Goal: Task Accomplishment & Management: Use online tool/utility

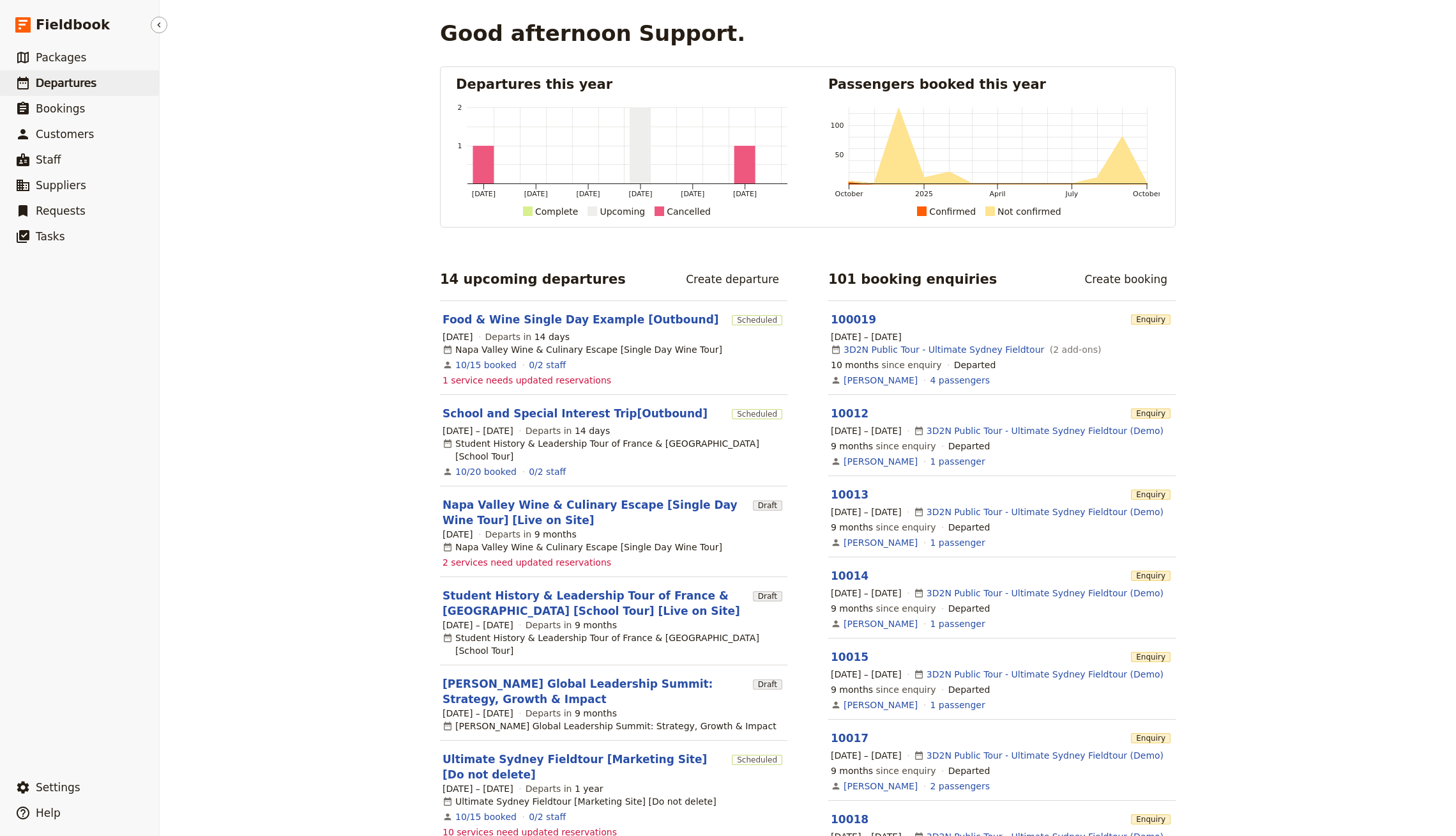
click at [65, 88] on span "Departures" at bounding box center [66, 84] width 61 height 13
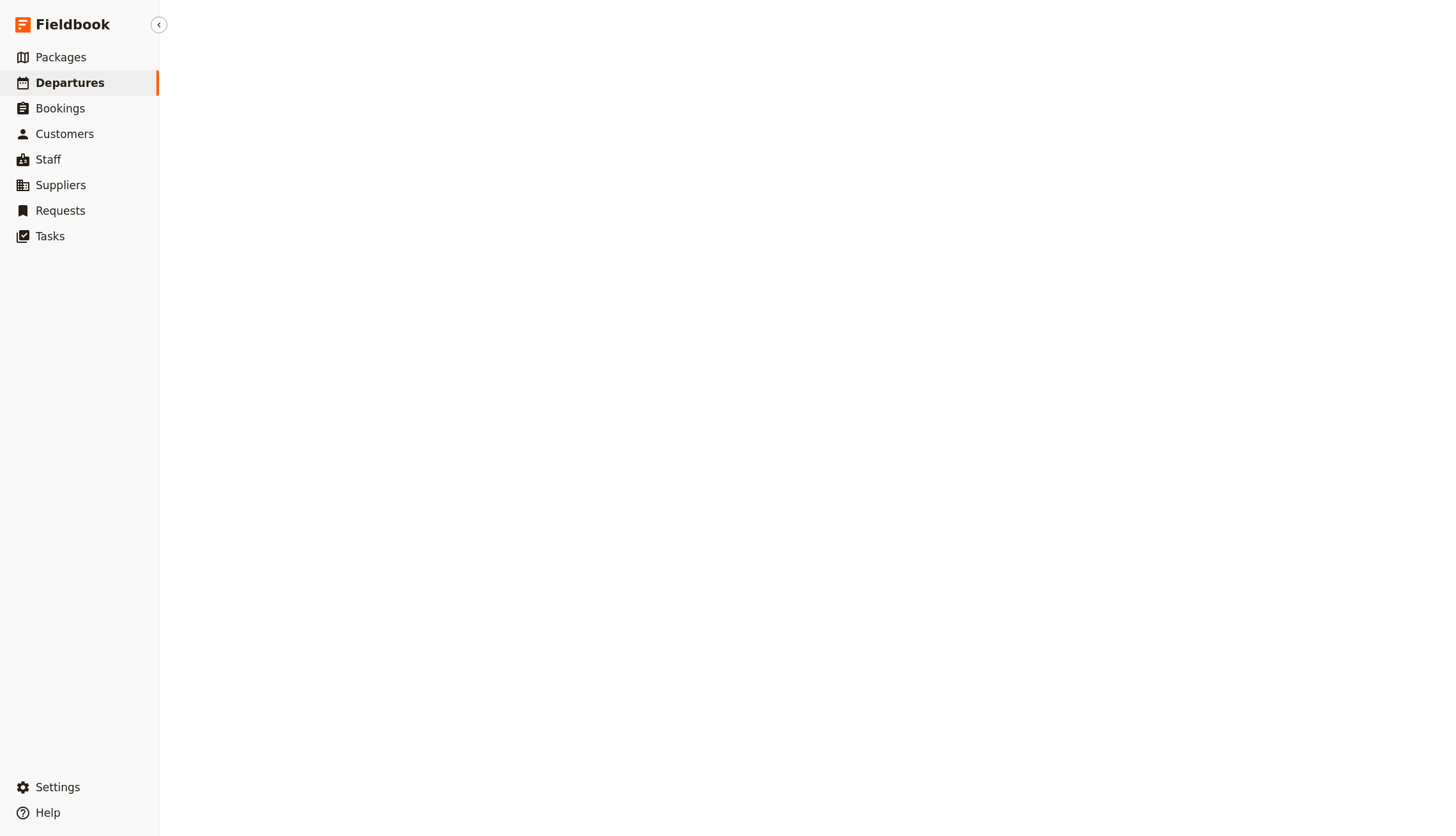
select select "CREATED_AT"
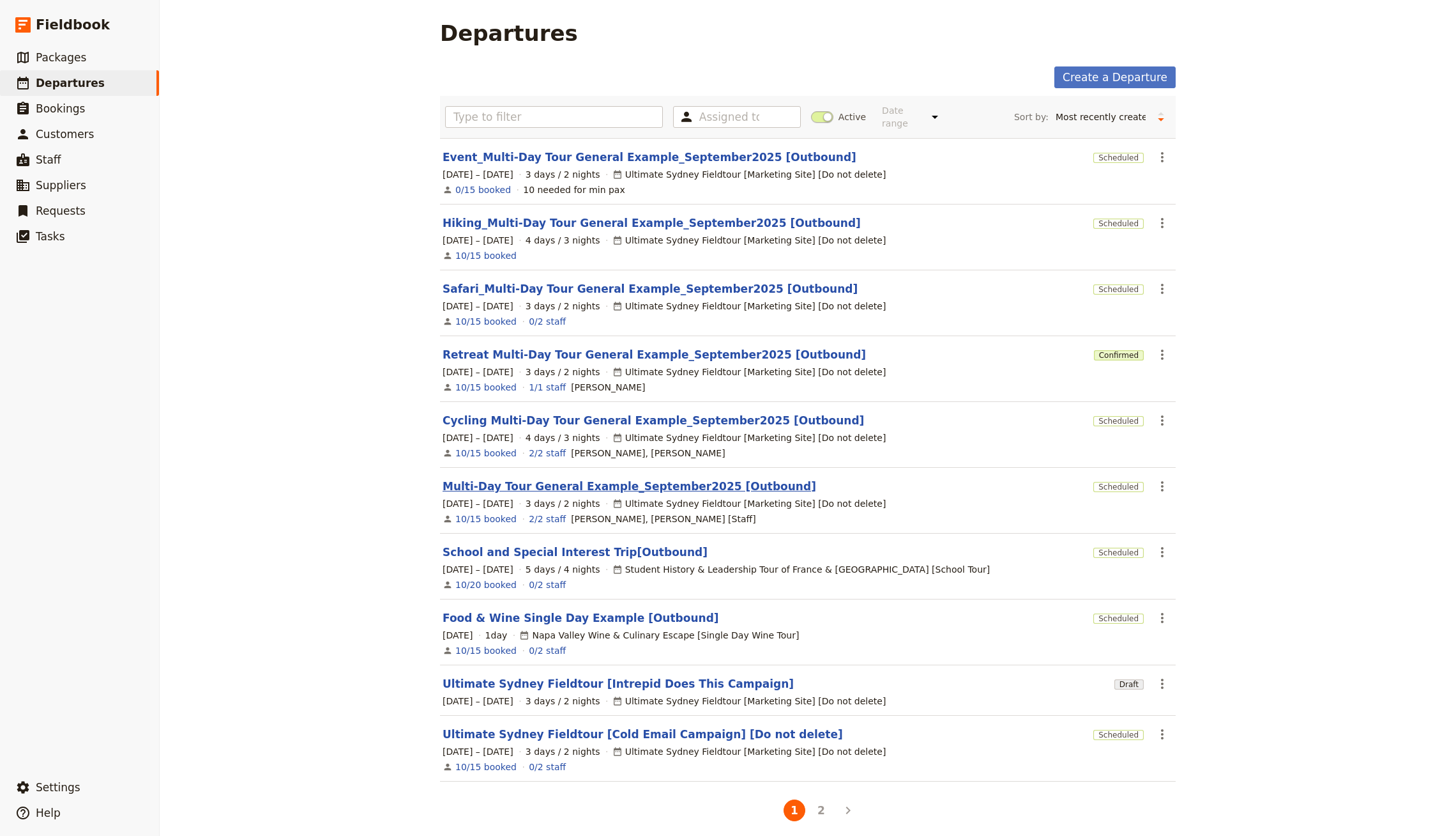
click at [633, 478] on link "Multi-Day Tour General Example_September2025 [Outbound]" at bounding box center [629, 486] width 373 height 16
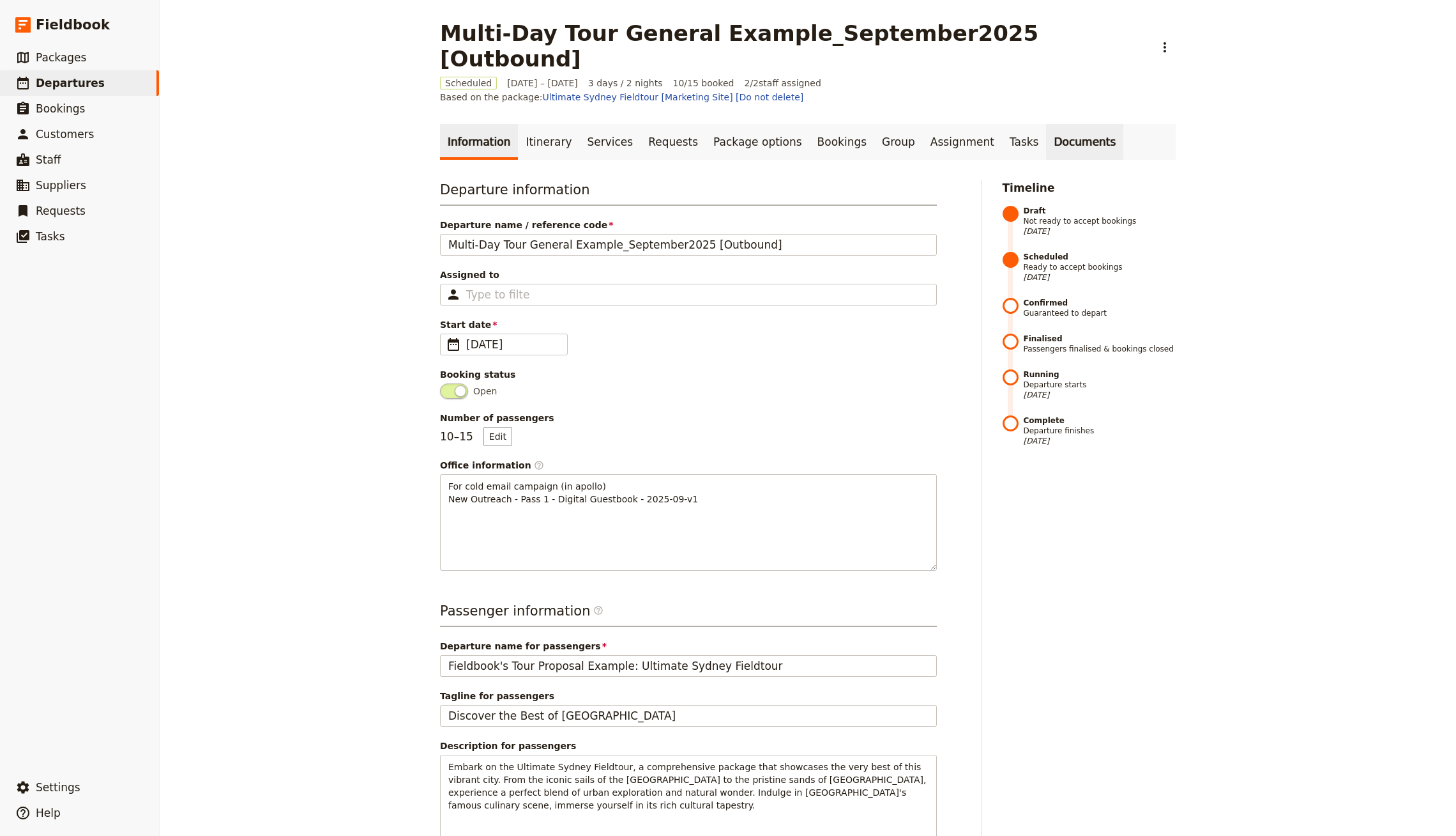
click at [1046, 124] on link "Documents" at bounding box center [1084, 142] width 77 height 36
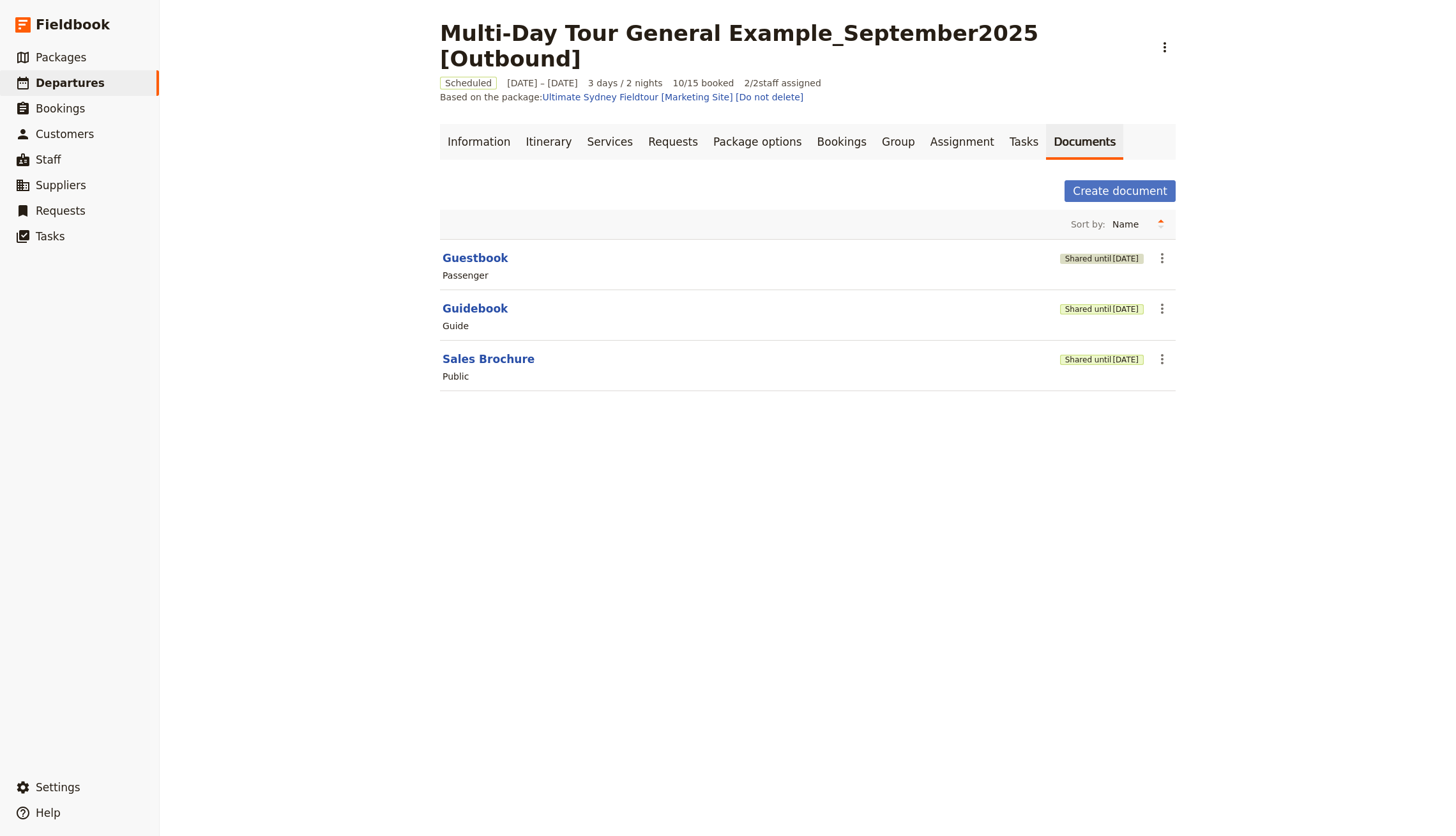
click at [1077, 254] on button "Shared until [DATE]" at bounding box center [1102, 259] width 83 height 10
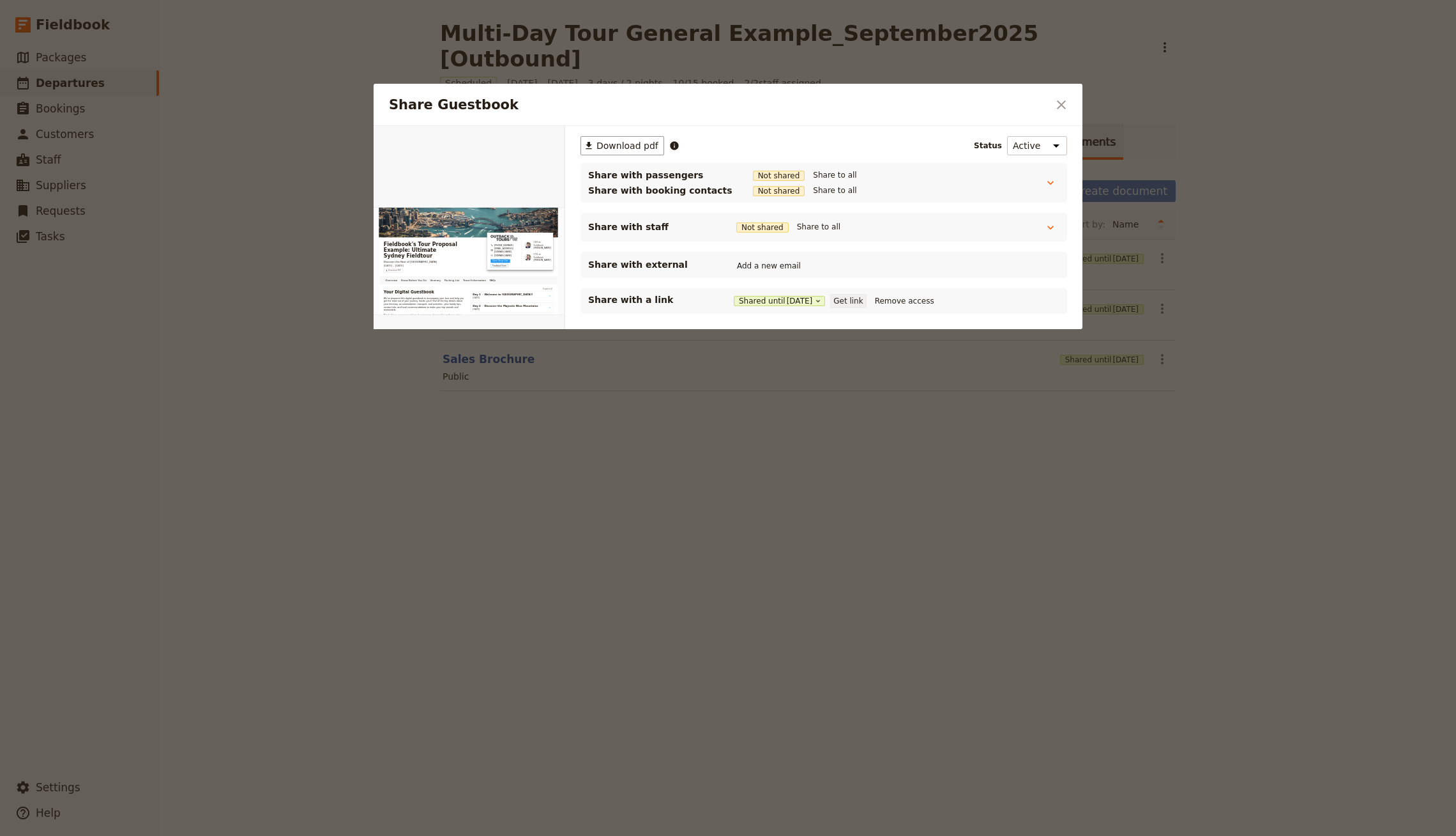
click at [861, 298] on button "Get link" at bounding box center [848, 301] width 36 height 14
click at [1282, 317] on div at bounding box center [728, 418] width 1456 height 836
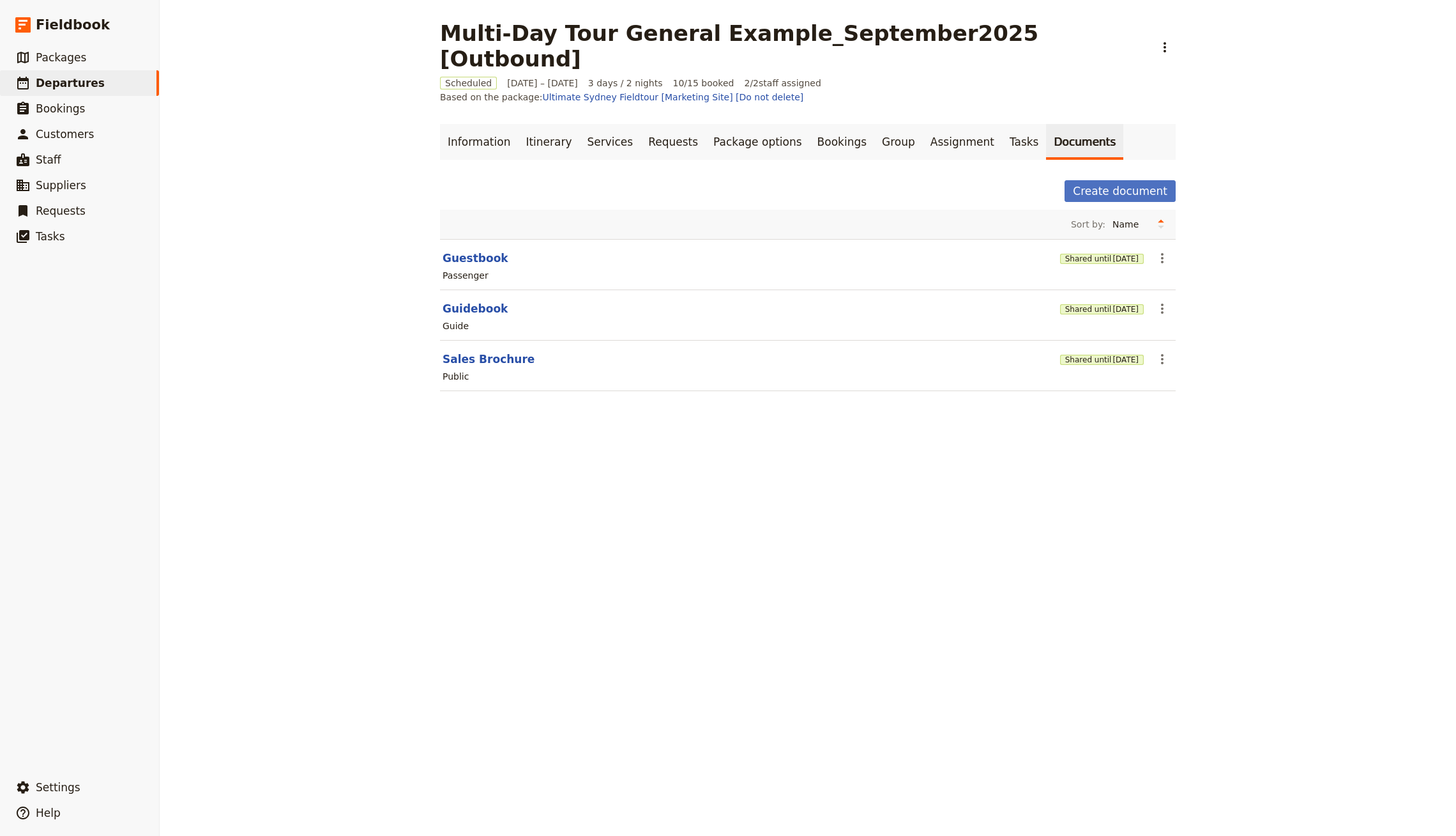
drag, startPoint x: 1048, startPoint y: 16, endPoint x: 961, endPoint y: 52, distance: 94.2
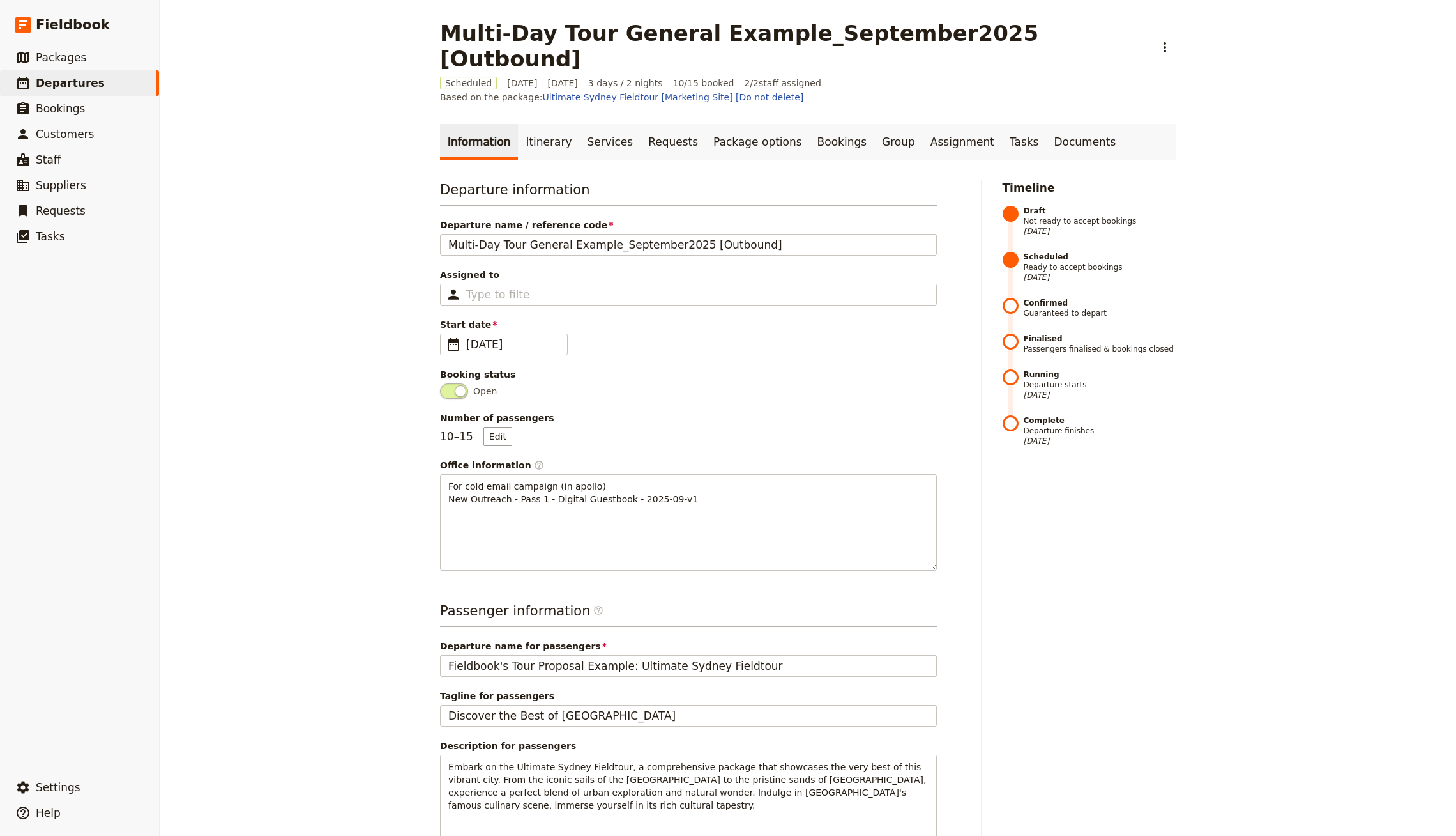
select select "CREATED_AT"
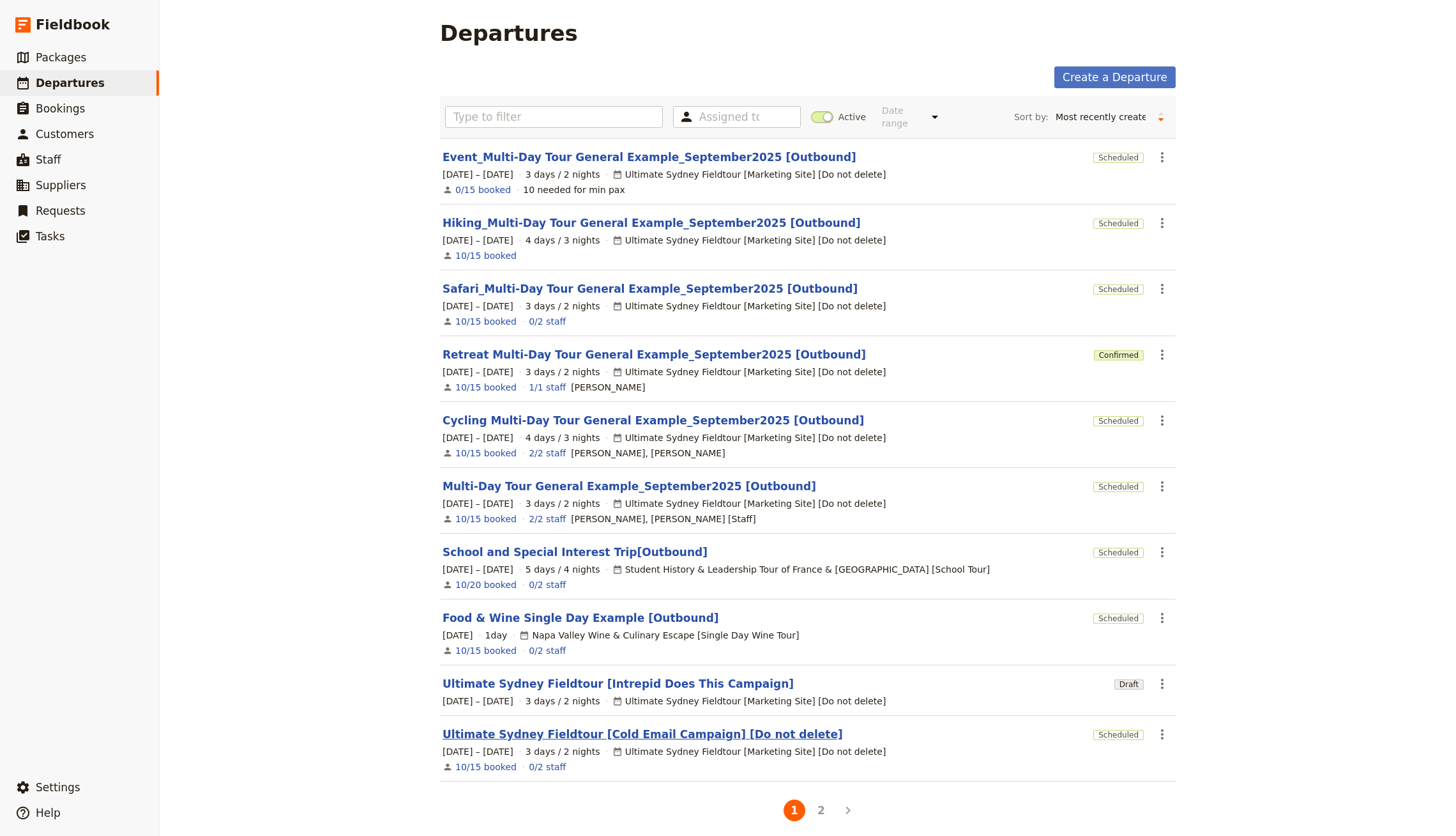
click at [587, 726] on link "Ultimate Sydney Fieldtour [Cold Email Campaign] [Do not delete]" at bounding box center [642, 734] width 400 height 16
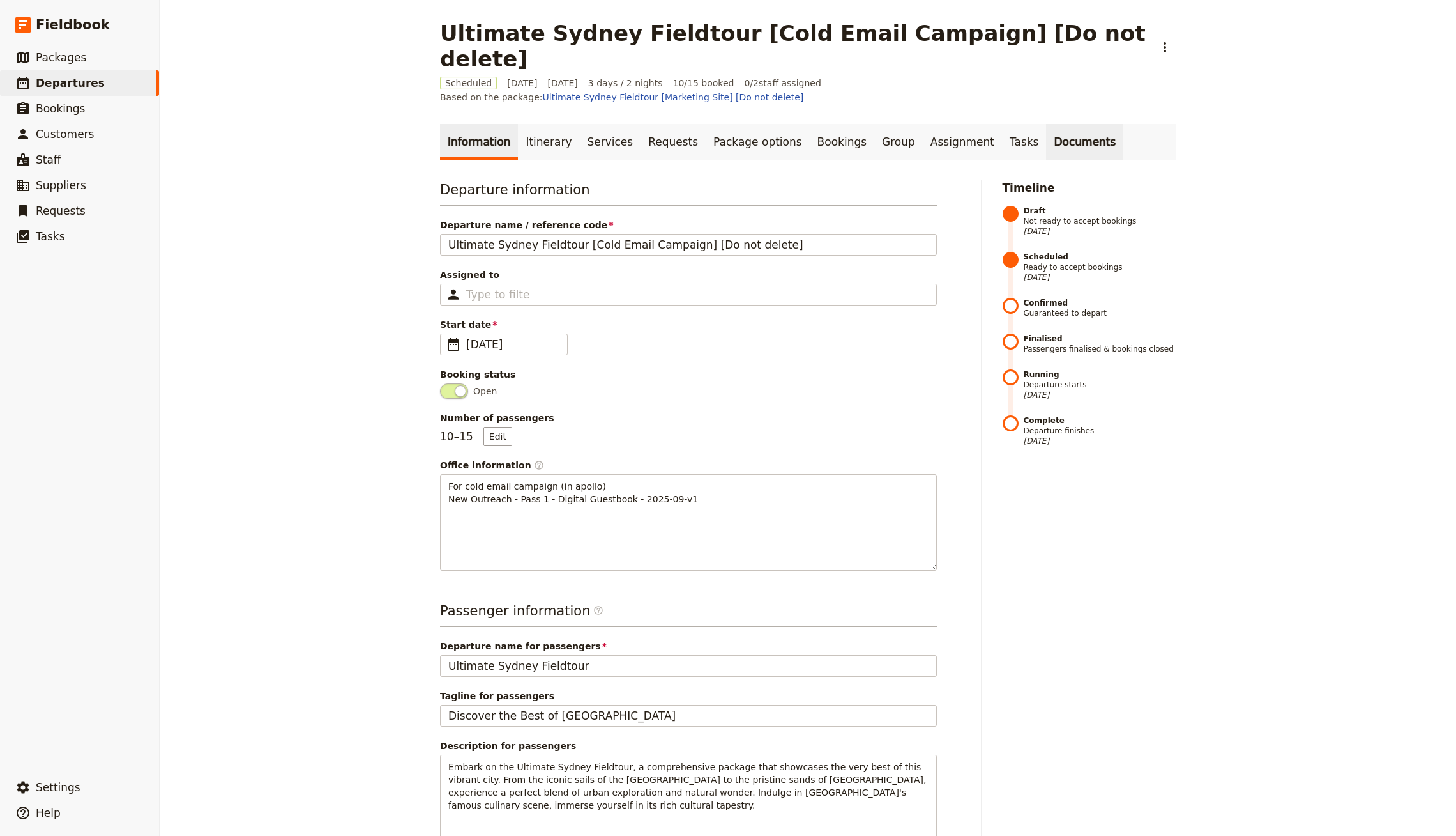
click at [1046, 124] on link "Documents" at bounding box center [1084, 142] width 77 height 36
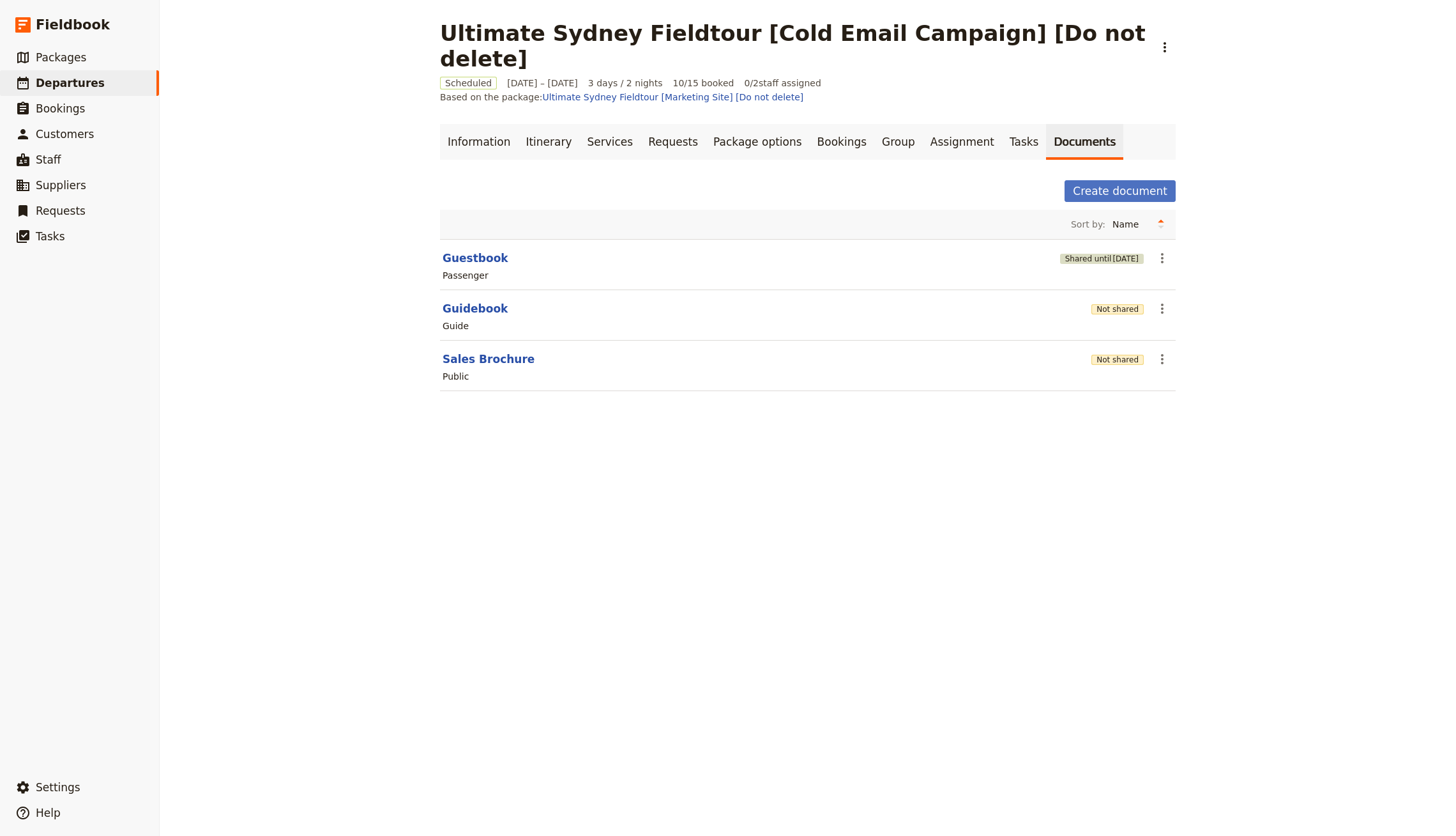
click at [1060, 254] on button "Shared until [DATE]" at bounding box center [1102, 259] width 83 height 10
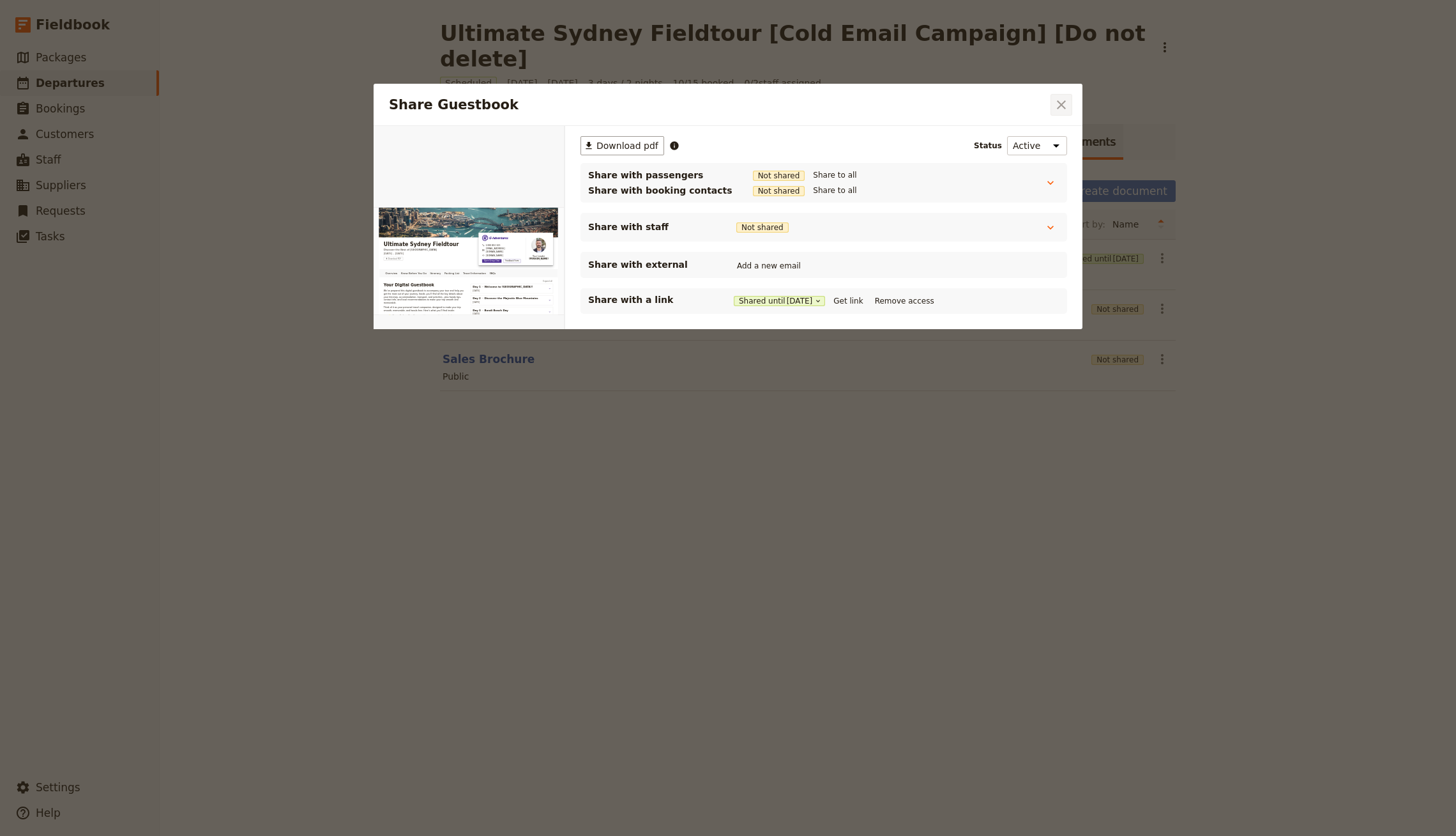
click at [1054, 102] on icon "Close dialog" at bounding box center [1061, 105] width 16 height 16
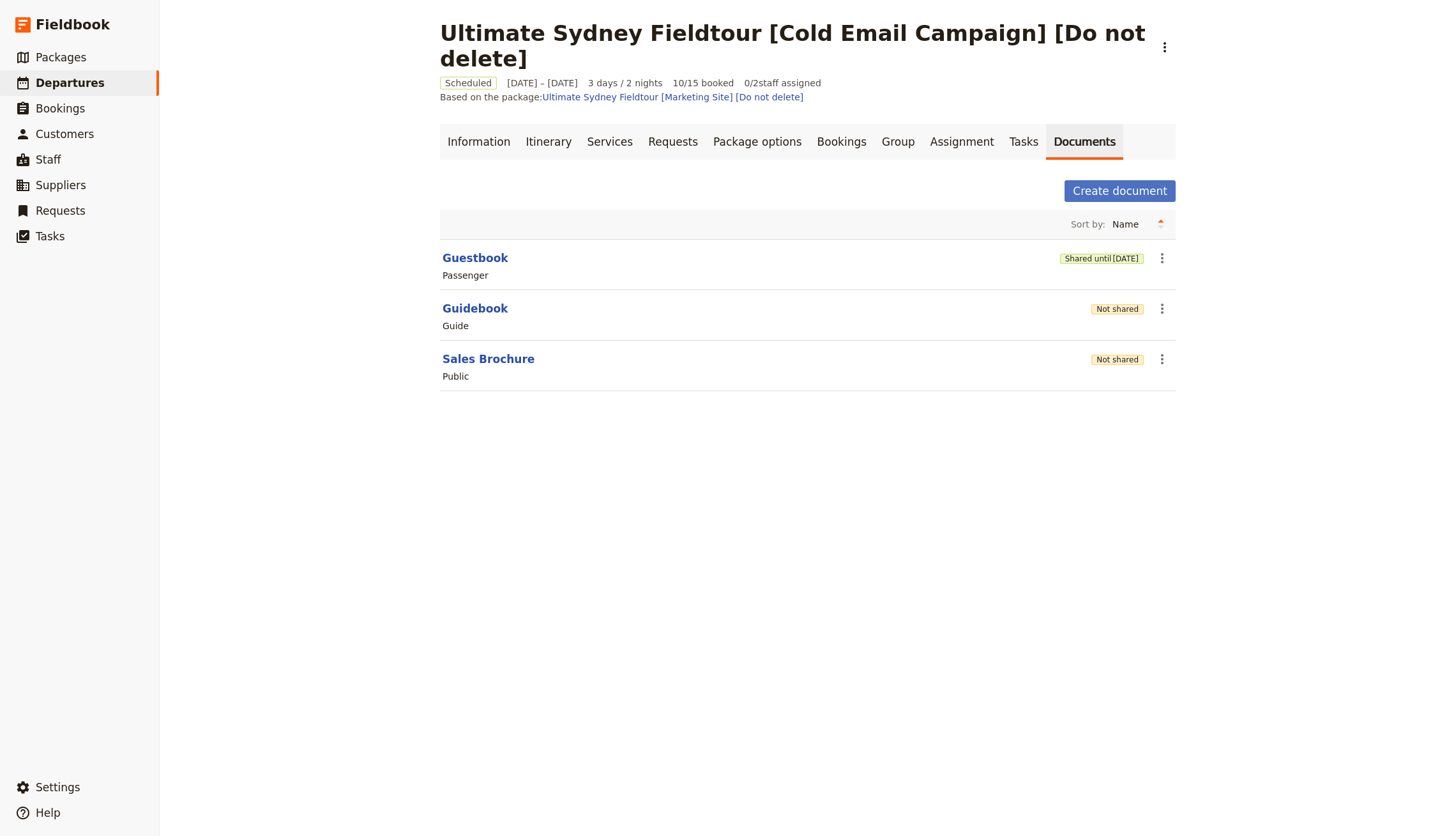
drag, startPoint x: 1189, startPoint y: 111, endPoint x: 1169, endPoint y: 106, distance: 20.6
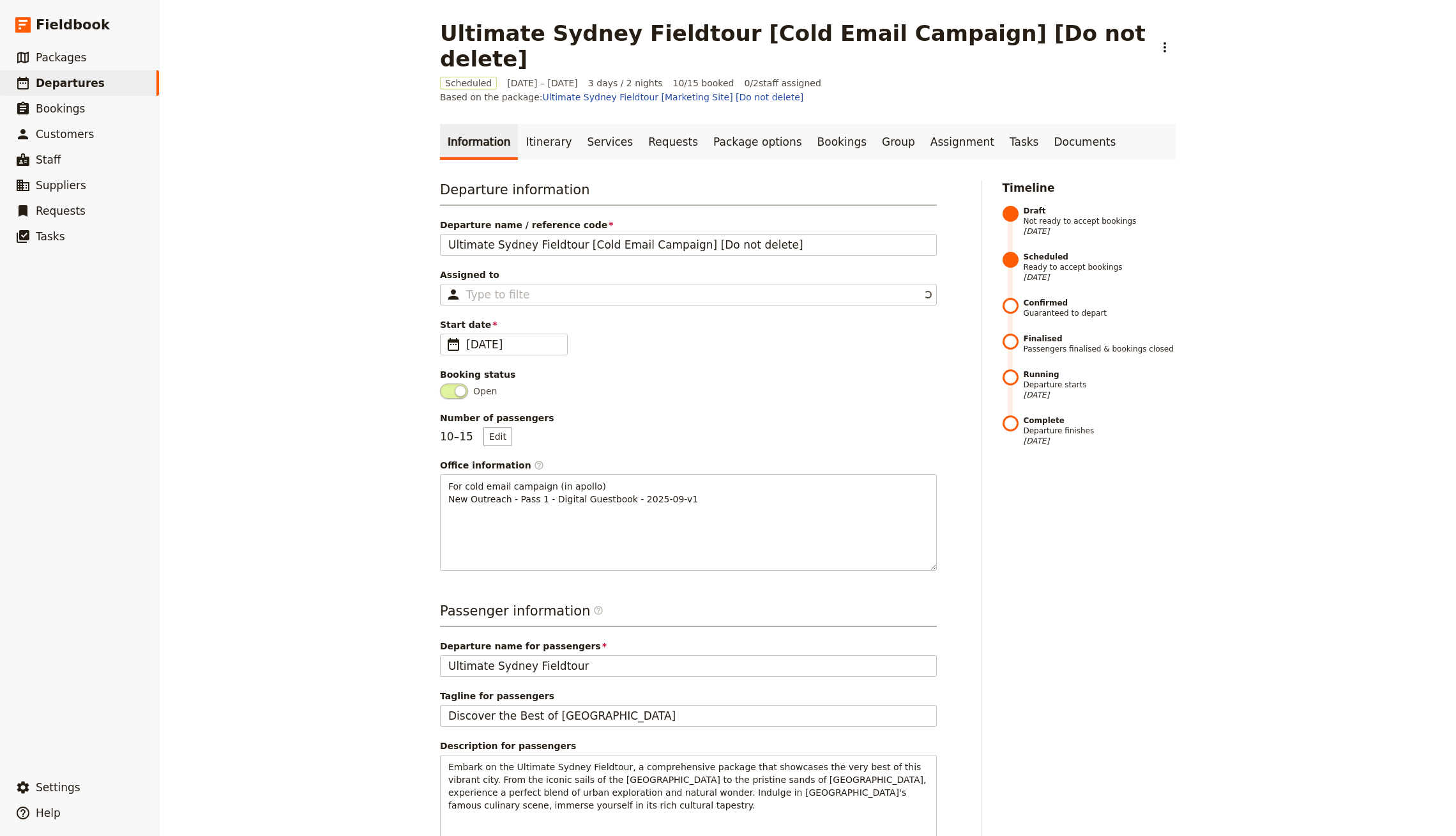
select select "CREATED_AT"
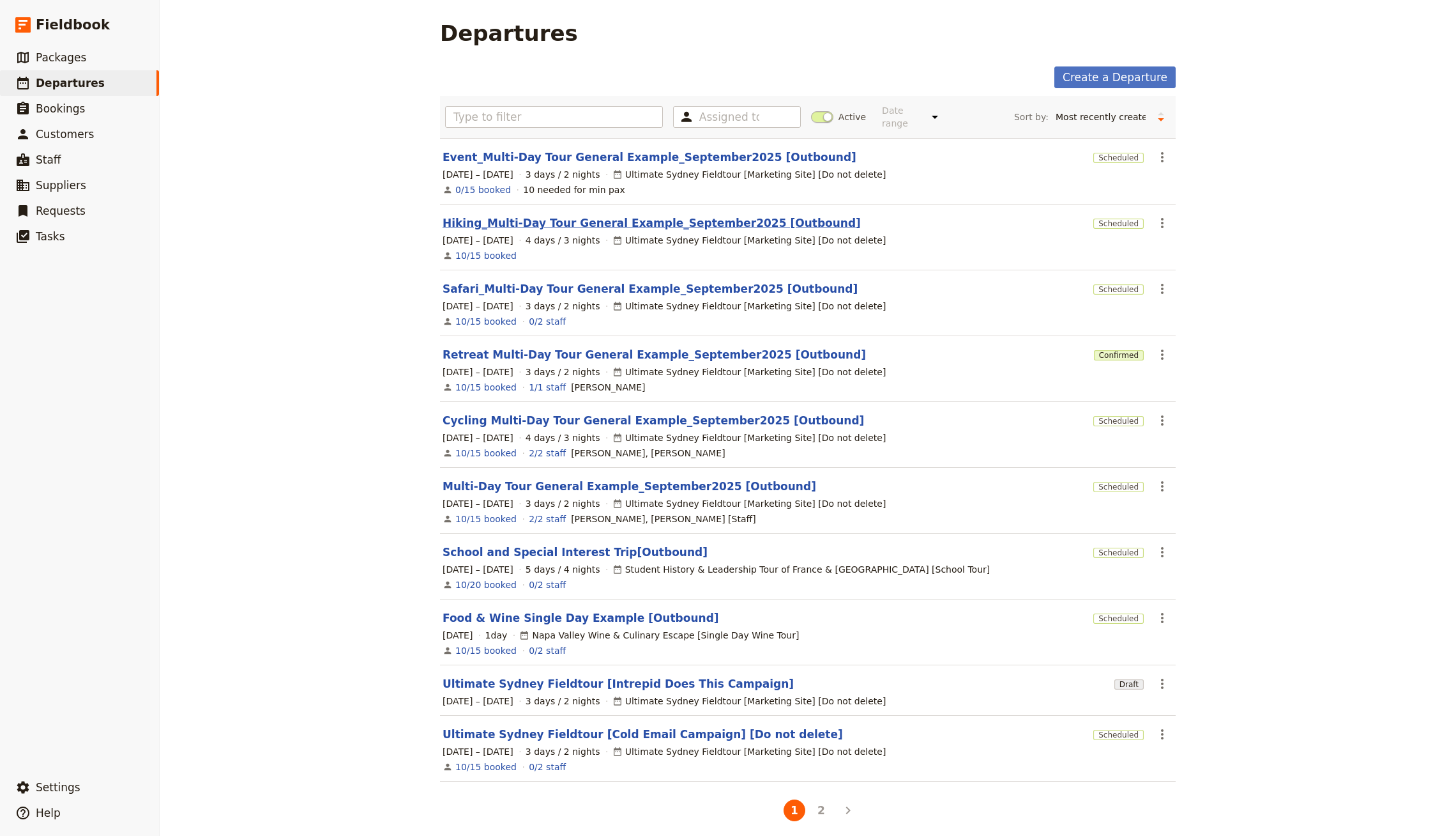
click at [579, 216] on link "Hiking_Multi-Day Tour General Example_September2025 [Outbound]" at bounding box center [651, 223] width 418 height 16
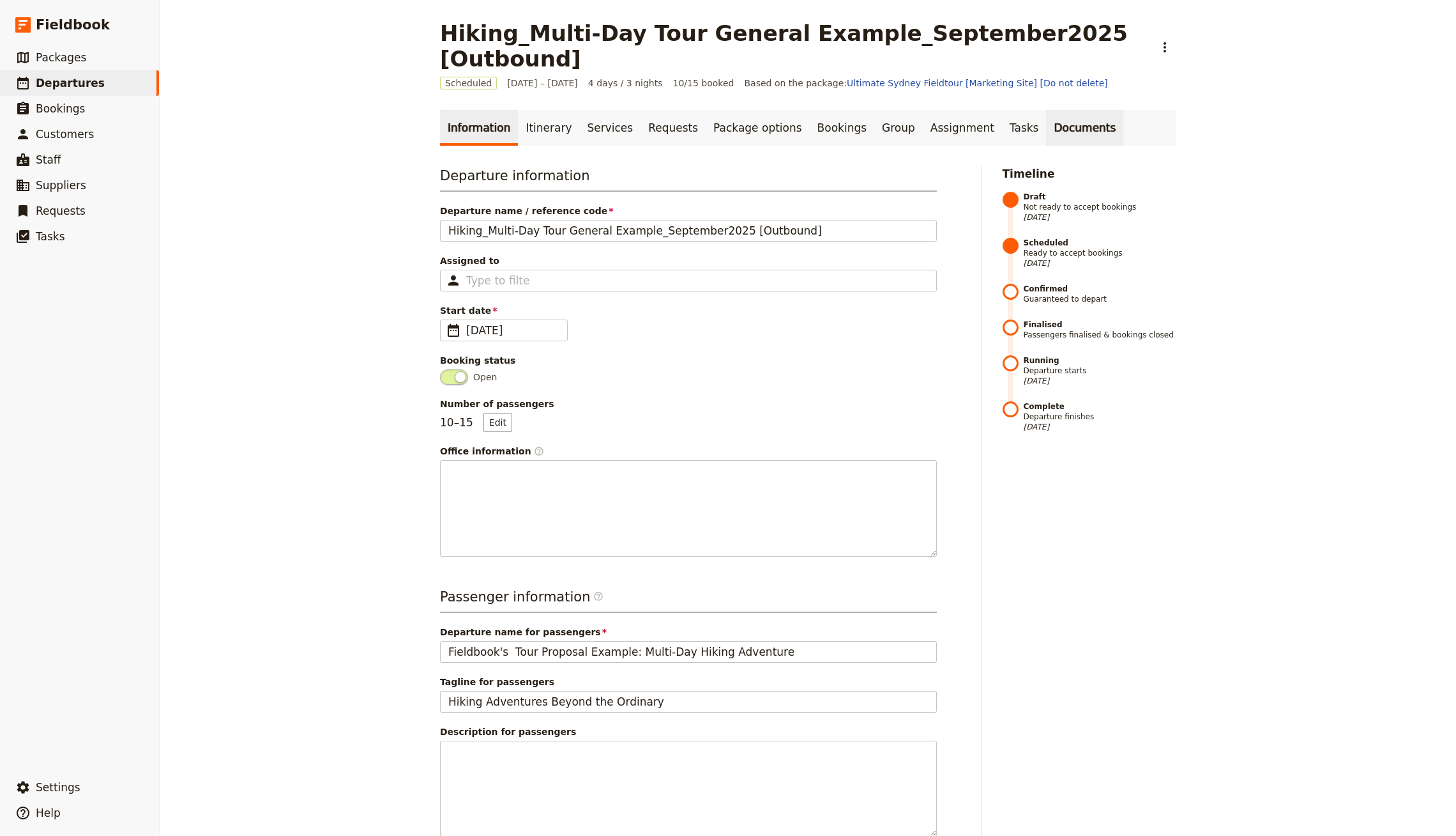
click at [1046, 112] on link "Documents" at bounding box center [1084, 128] width 77 height 36
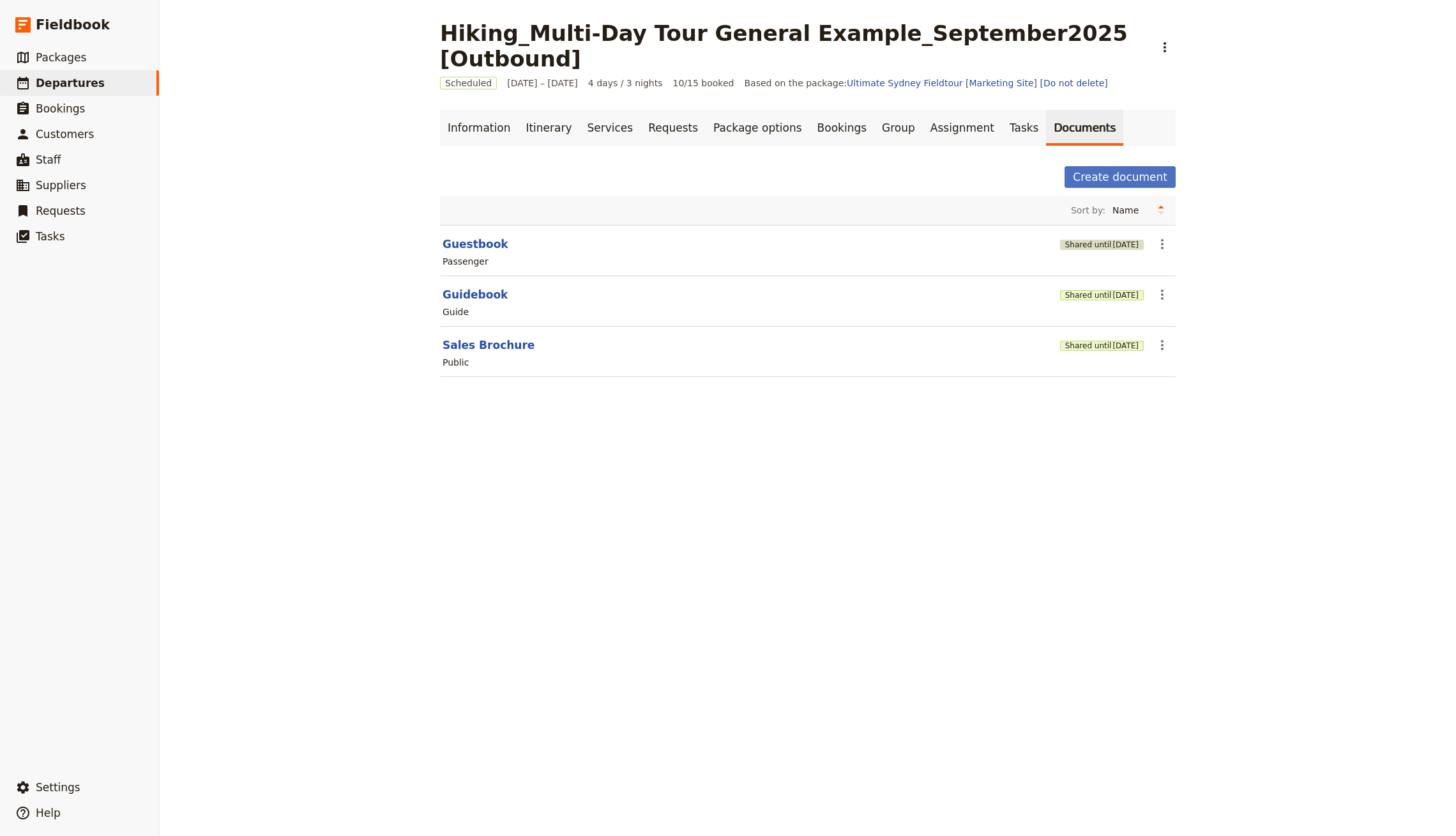
click at [1083, 240] on button "Shared until [DATE]" at bounding box center [1102, 245] width 83 height 10
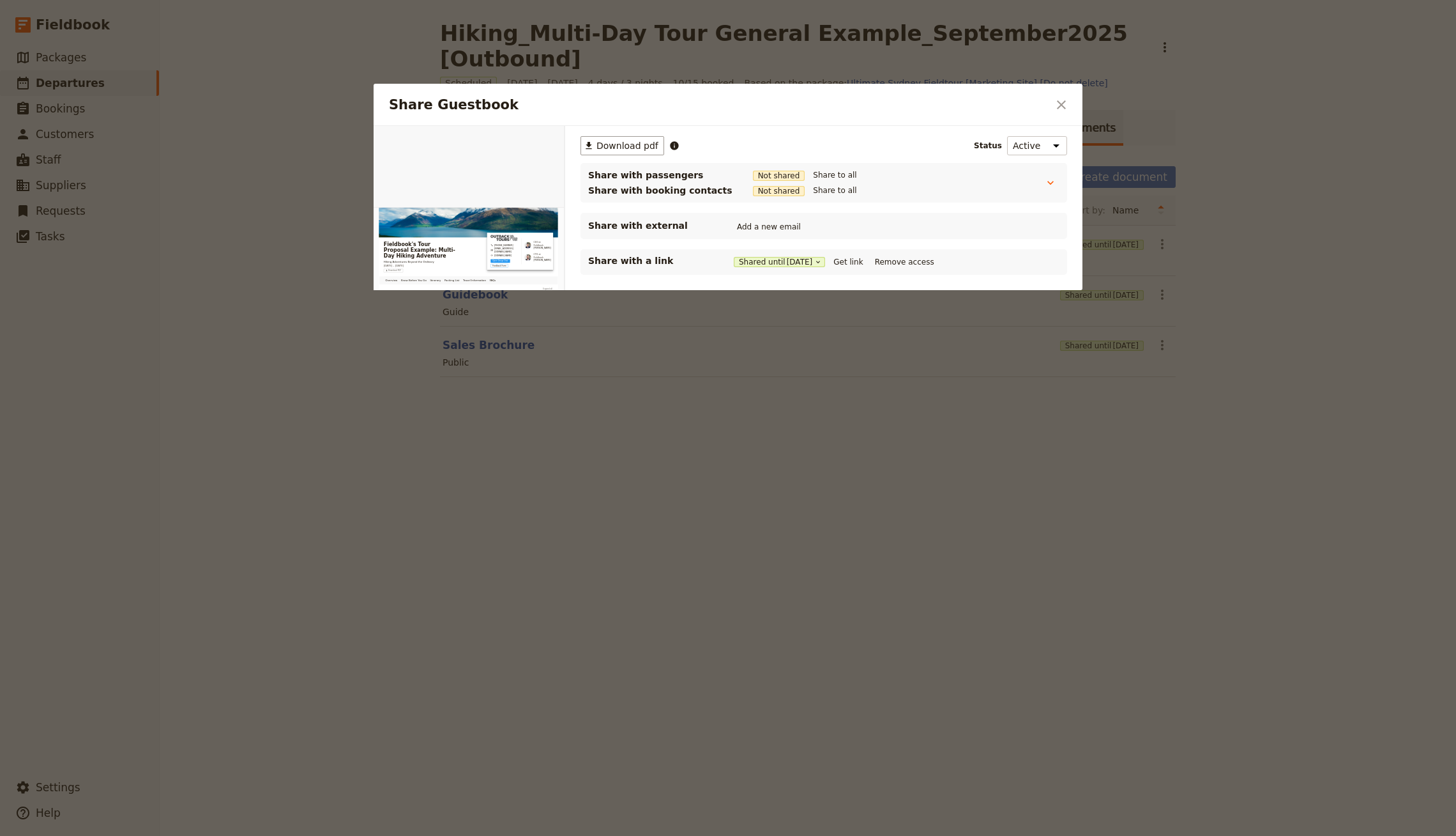
click at [1055, 382] on div "​ Download pdf Status Active Inactive Share with passengers Not shared Share to…" at bounding box center [823, 262] width 517 height 272
drag, startPoint x: 1157, startPoint y: 377, endPoint x: 1230, endPoint y: 30, distance: 354.6
click at [1158, 377] on div at bounding box center [728, 418] width 1456 height 836
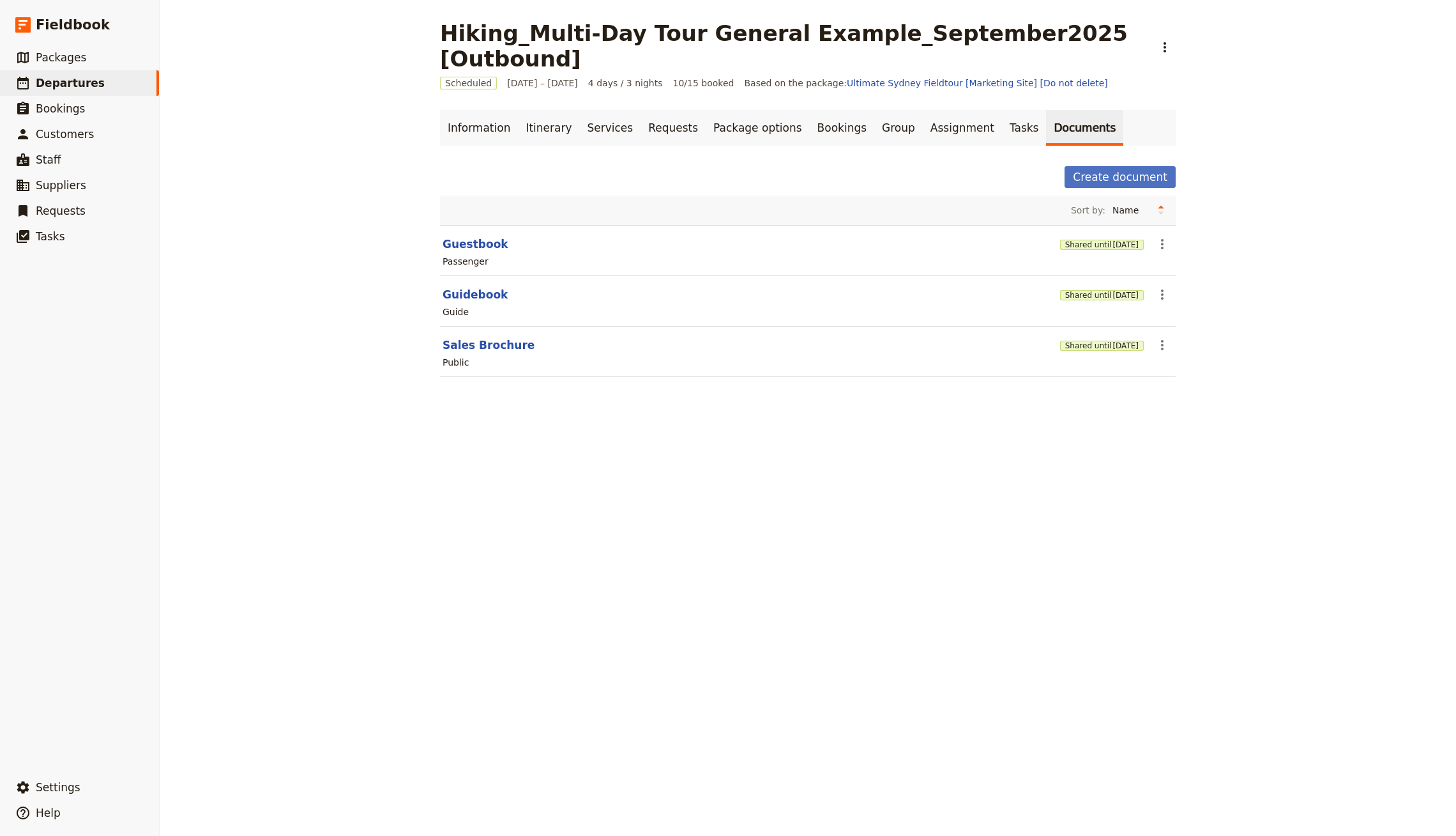
click at [1060, 237] on div "Shared until [DATE]" at bounding box center [1102, 244] width 83 height 13
click at [1060, 240] on button "Shared until [DATE]" at bounding box center [1102, 245] width 83 height 10
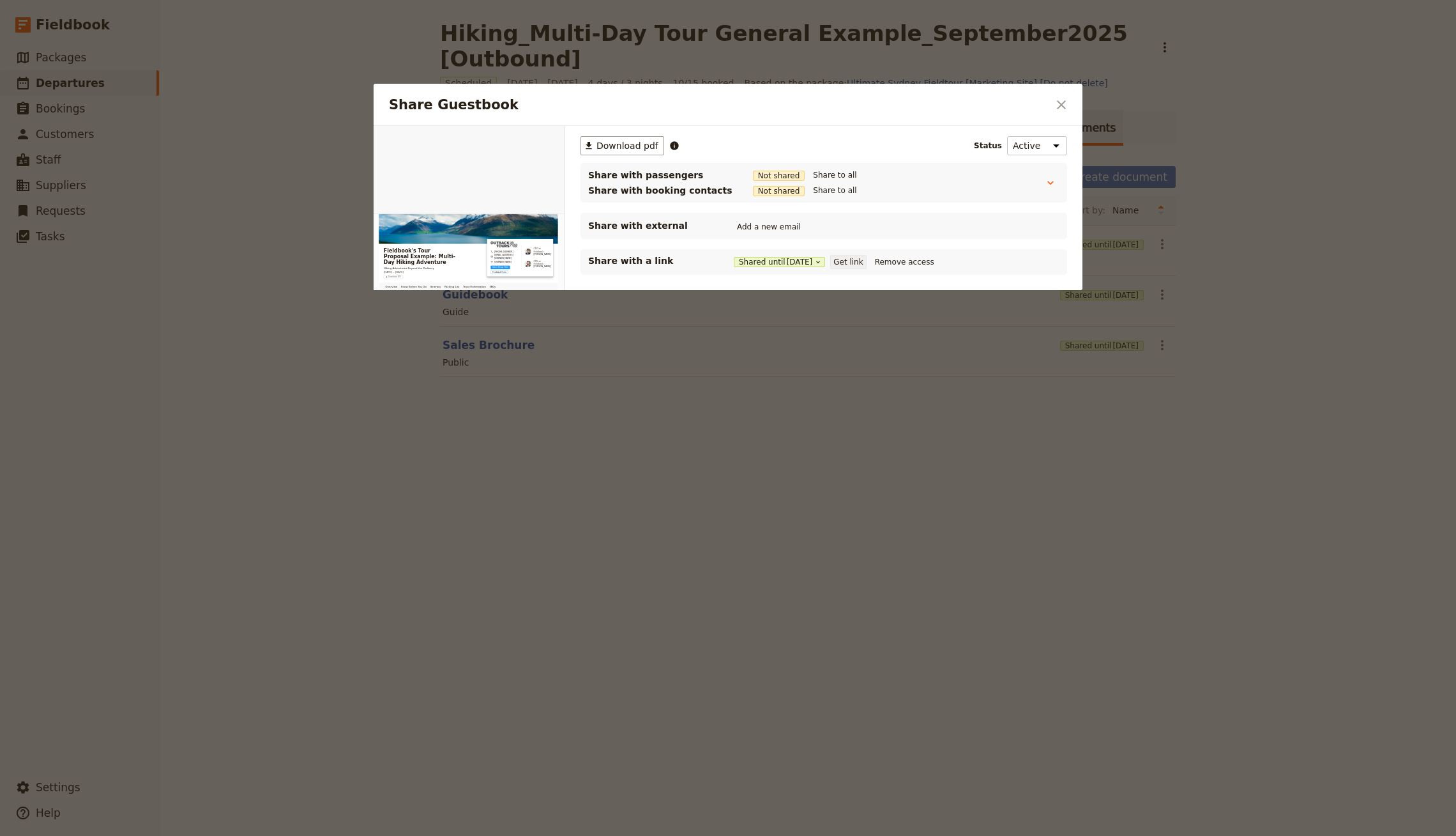
click at [866, 262] on button "Get link" at bounding box center [848, 261] width 36 height 14
click at [1239, 310] on div at bounding box center [728, 418] width 1456 height 836
